Goal: Task Accomplishment & Management: Manage account settings

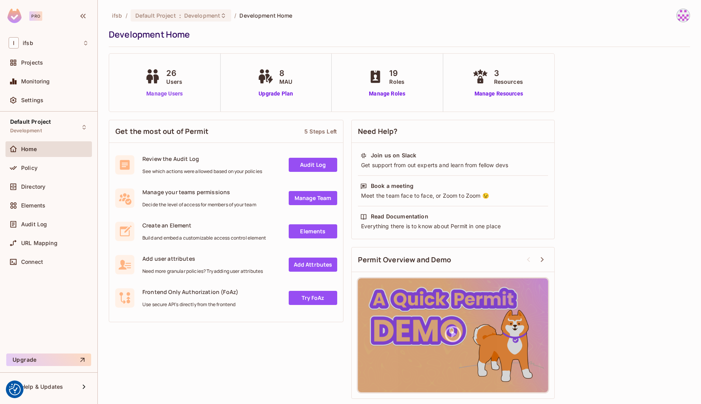
click at [168, 91] on link "Manage Users" at bounding box center [164, 94] width 43 height 8
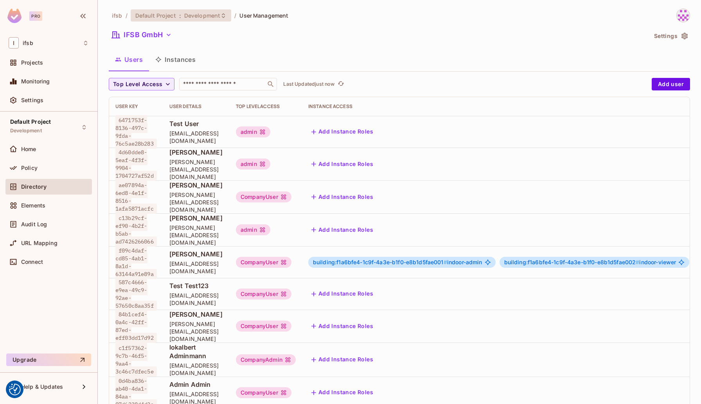
click at [220, 17] on icon at bounding box center [223, 16] width 6 height 6
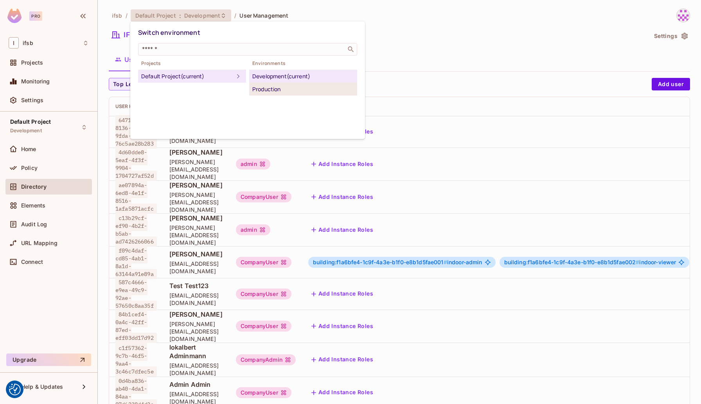
click at [268, 86] on div "Production" at bounding box center [303, 89] width 102 height 9
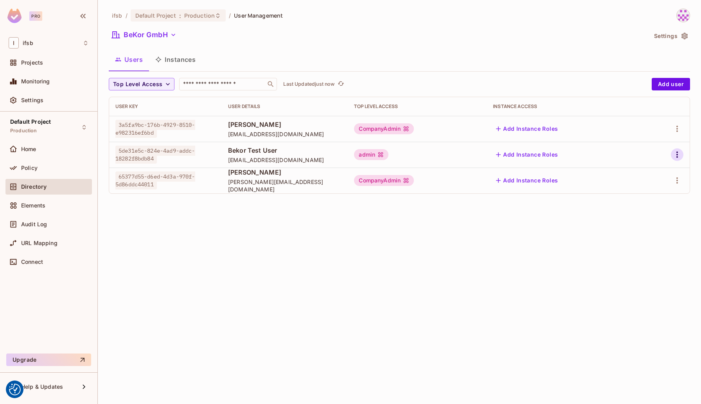
click at [683, 153] on button "button" at bounding box center [677, 154] width 13 height 13
click at [650, 172] on li "Edit" at bounding box center [643, 172] width 69 height 17
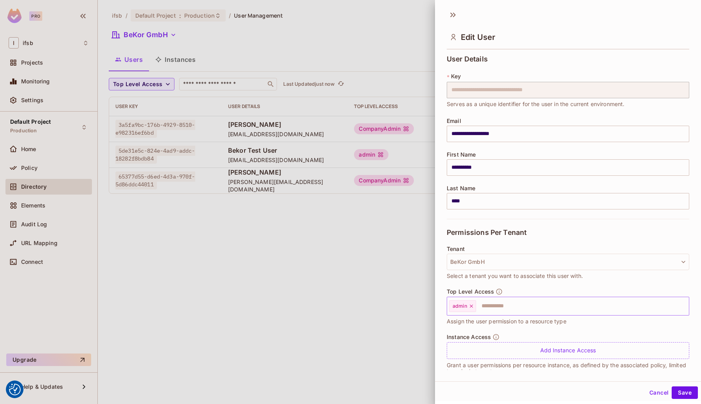
click at [472, 307] on icon at bounding box center [471, 305] width 5 height 5
click at [473, 306] on input "text" at bounding box center [561, 306] width 226 height 16
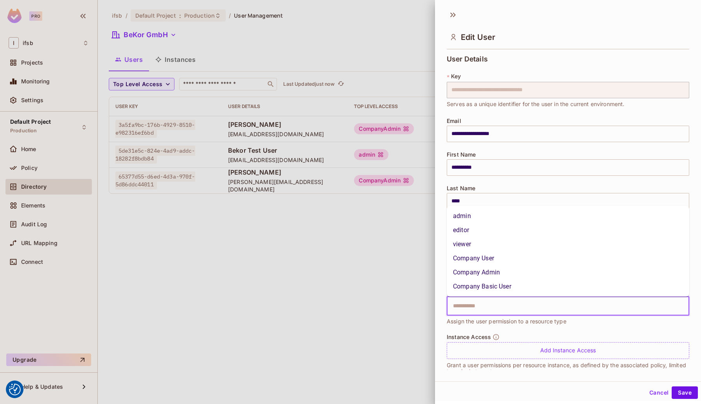
click at [485, 270] on li "Company Admin" at bounding box center [568, 272] width 243 height 14
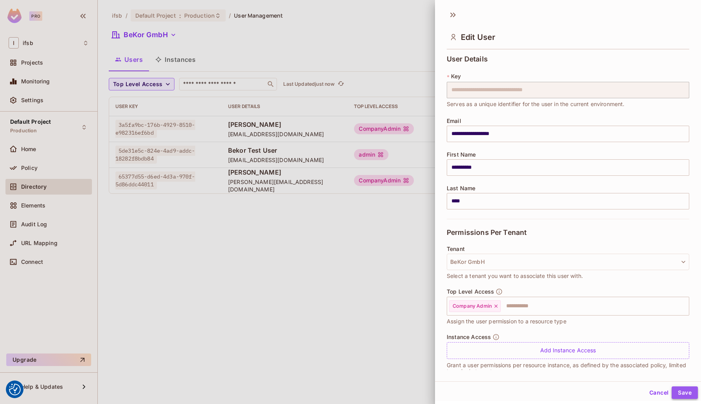
click at [688, 387] on button "Save" at bounding box center [685, 392] width 26 height 13
